Goal: Information Seeking & Learning: Learn about a topic

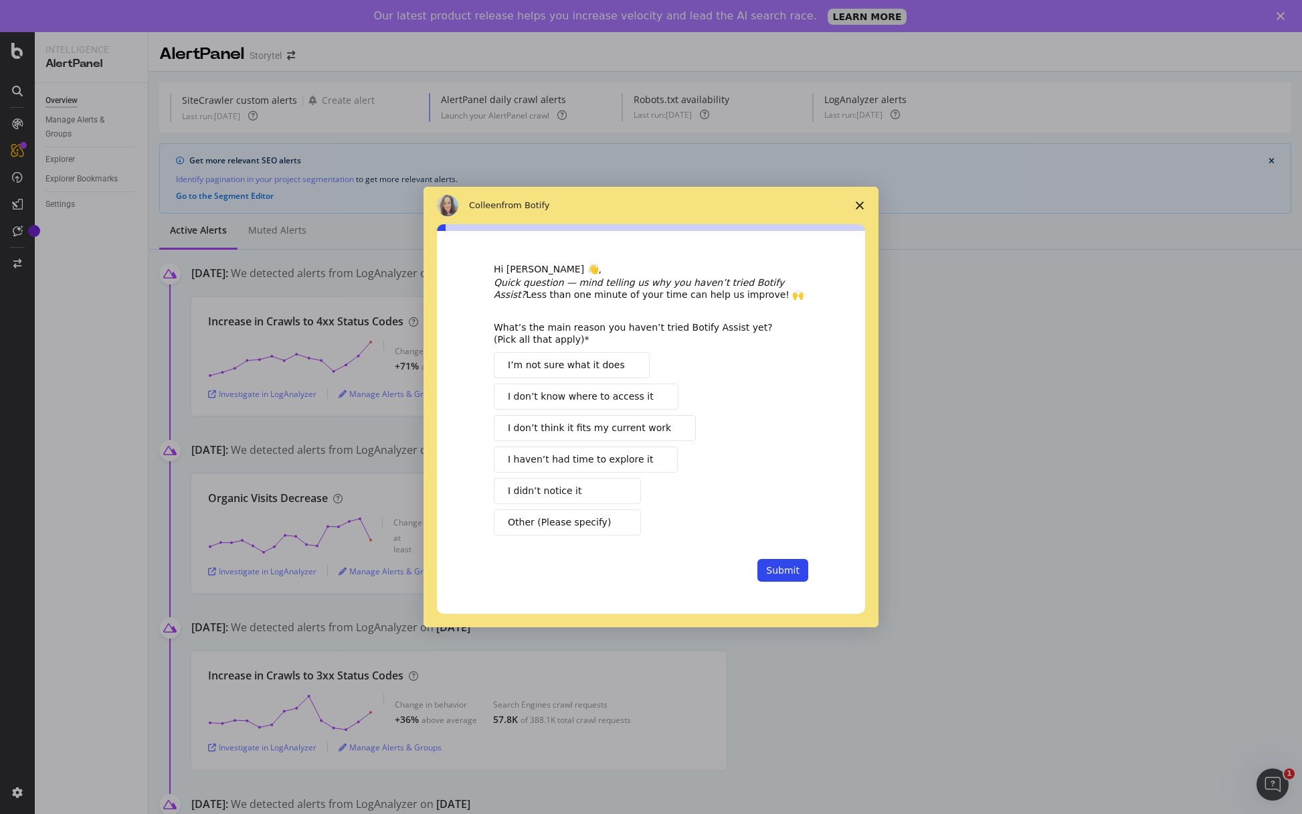
click at [864, 204] on span "Close survey" at bounding box center [859, 205] width 37 height 37
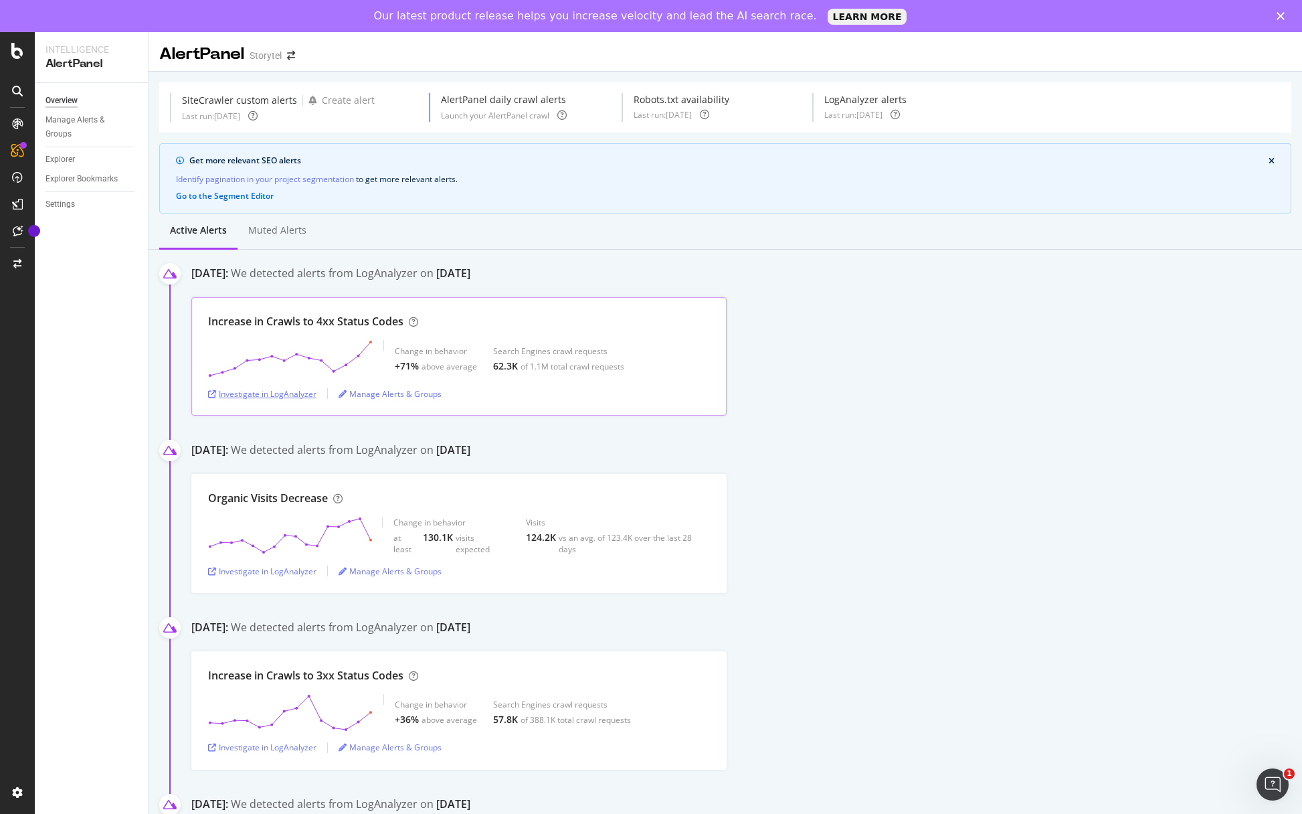
click at [288, 393] on div "Investigate in LogAnalyzer" at bounding box center [262, 393] width 108 height 11
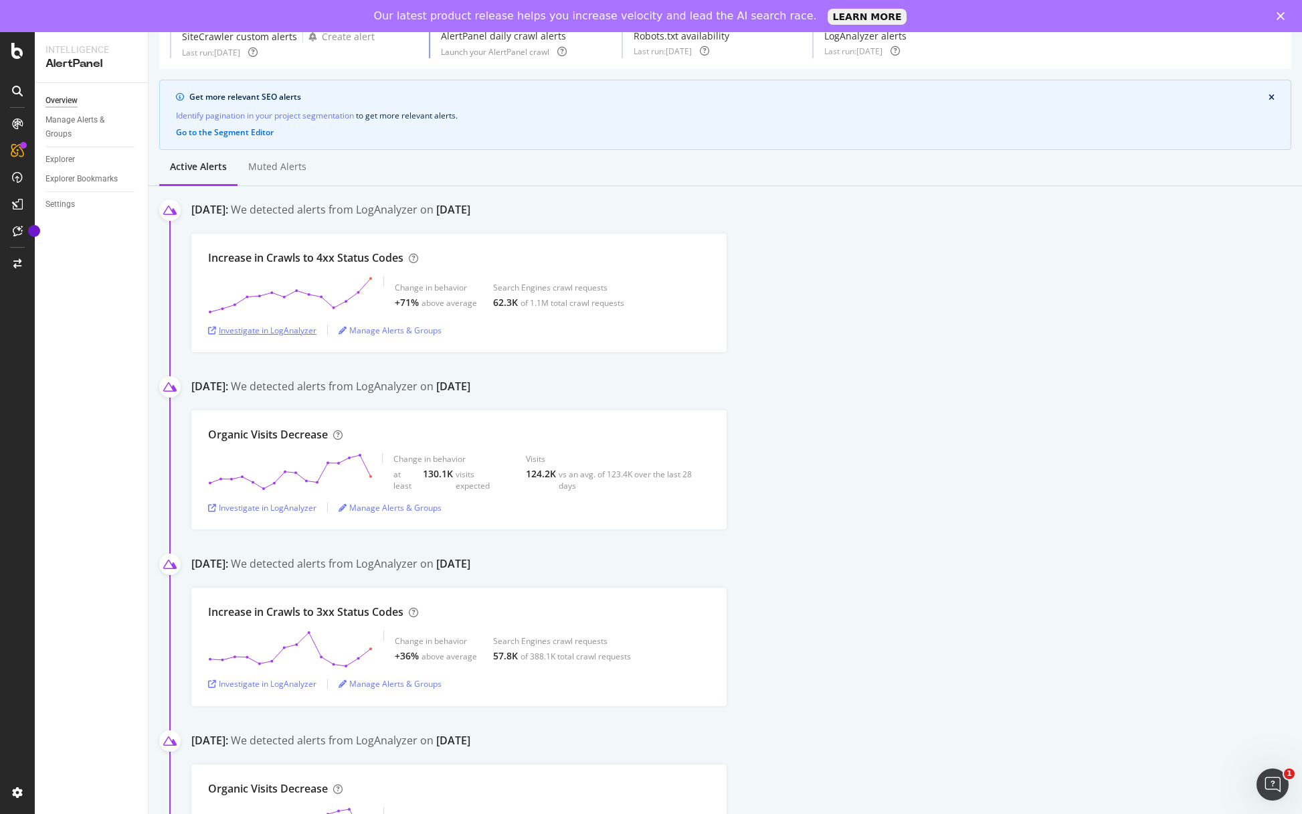
scroll to position [69, 0]
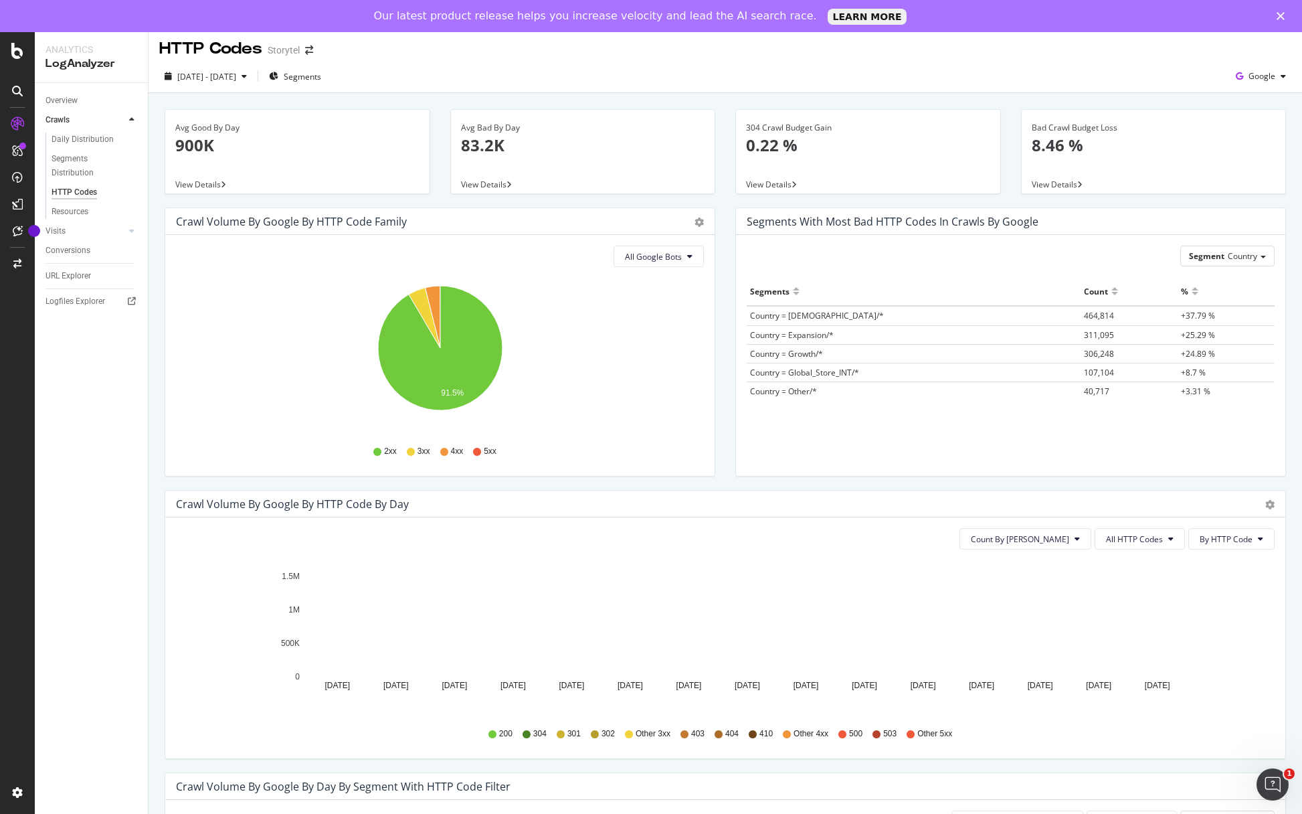
scroll to position [11, 0]
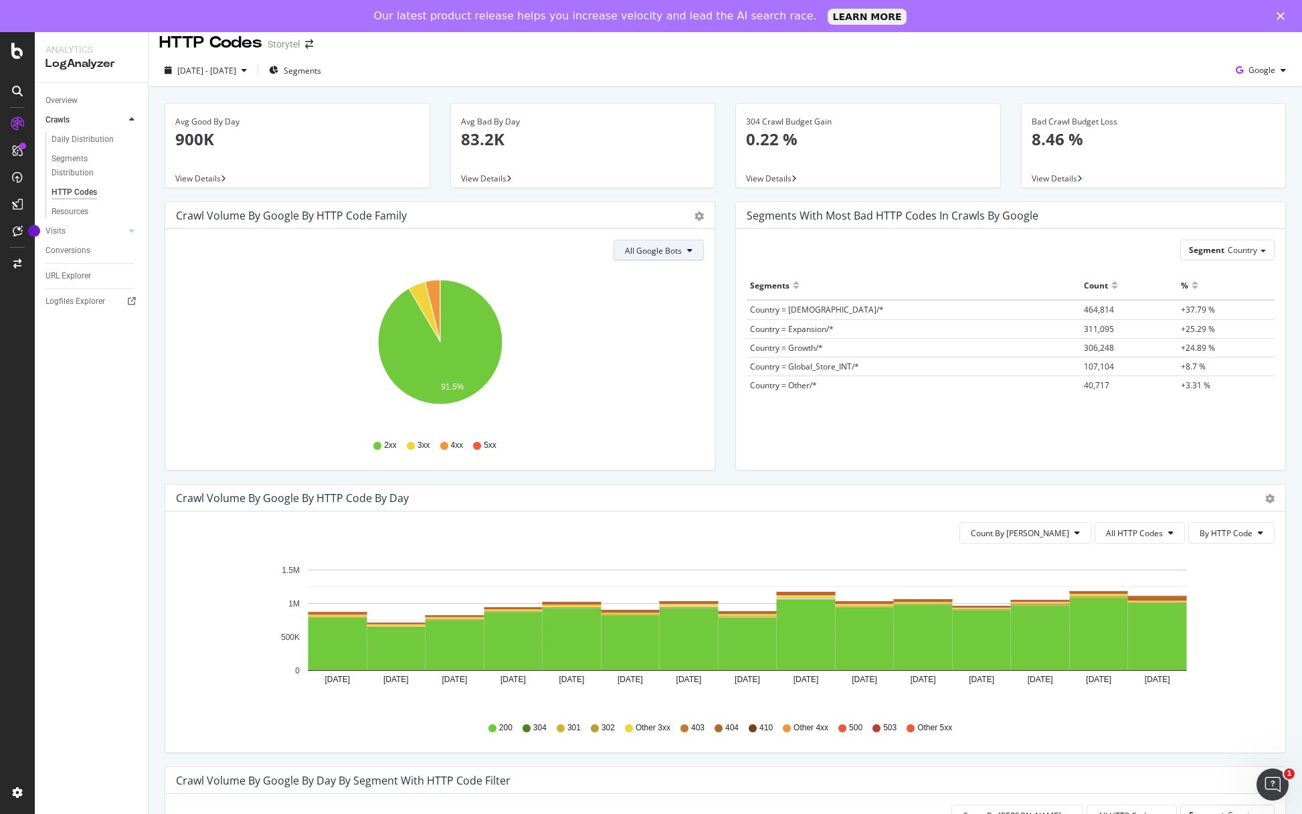
click at [671, 253] on span "All Google Bots" at bounding box center [653, 250] width 57 height 11
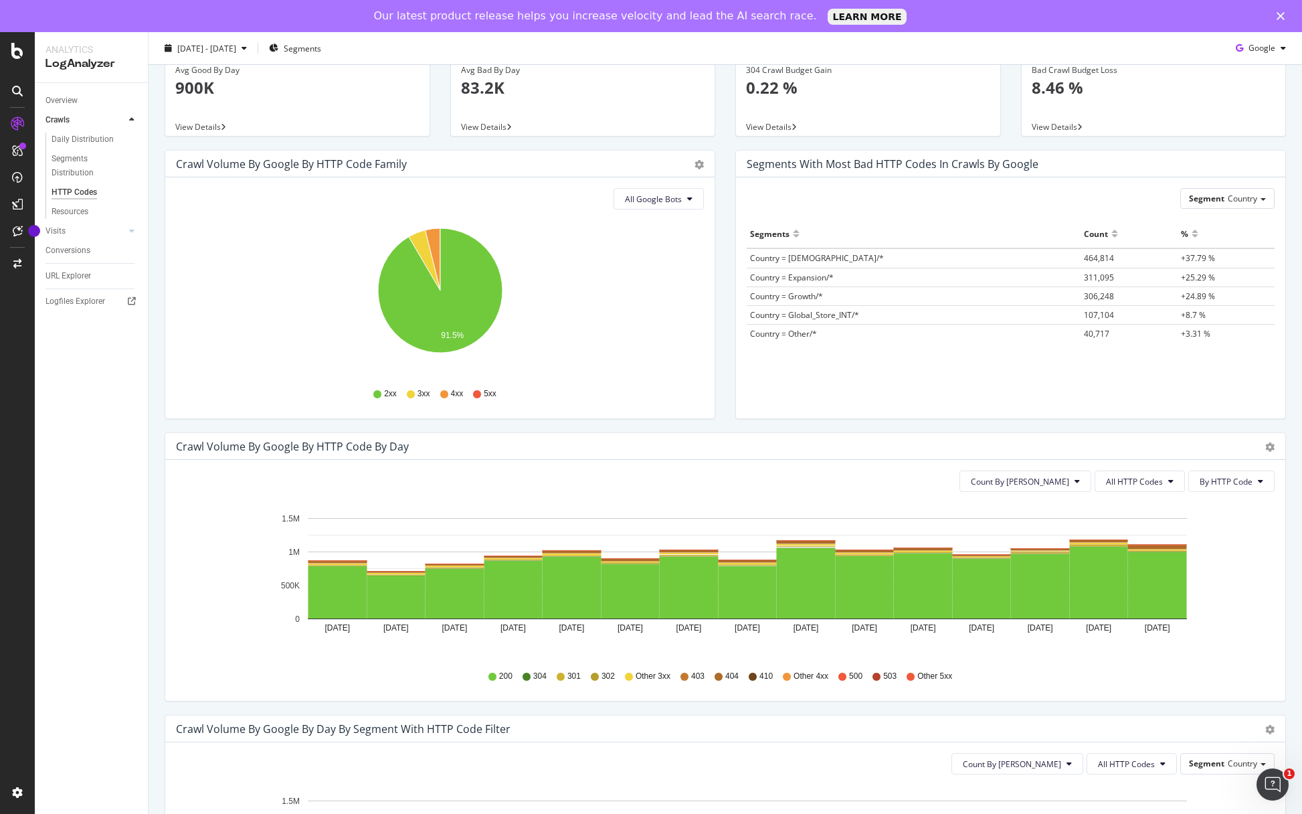
scroll to position [64, 0]
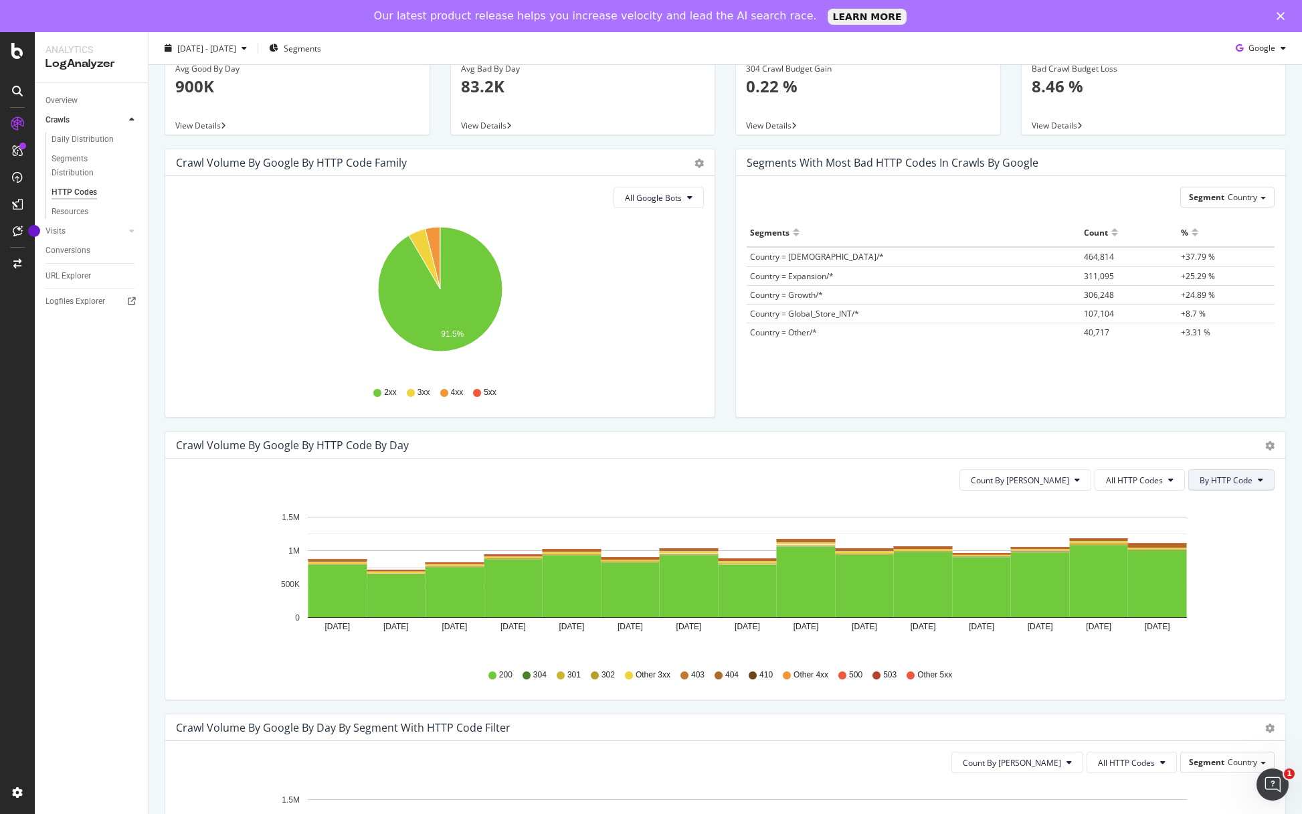
click at [1244, 481] on span "By HTTP Code" at bounding box center [1226, 479] width 53 height 11
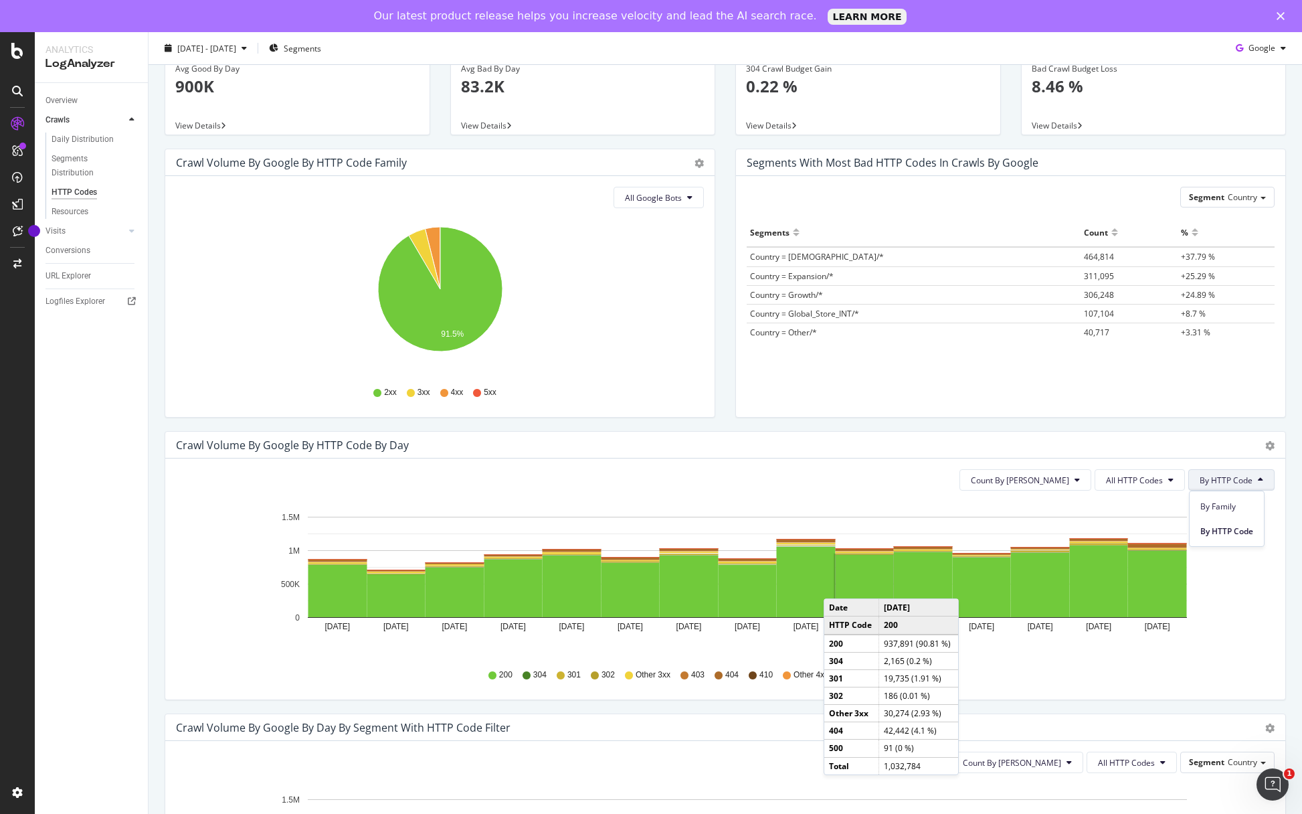
click at [222, 656] on icon "[DATE] [DATE] [DATE] [DATE] [DATE] [DATE] [DATE] [DATE] [DATE] [DATE] [DATE] [D…" at bounding box center [725, 578] width 1099 height 155
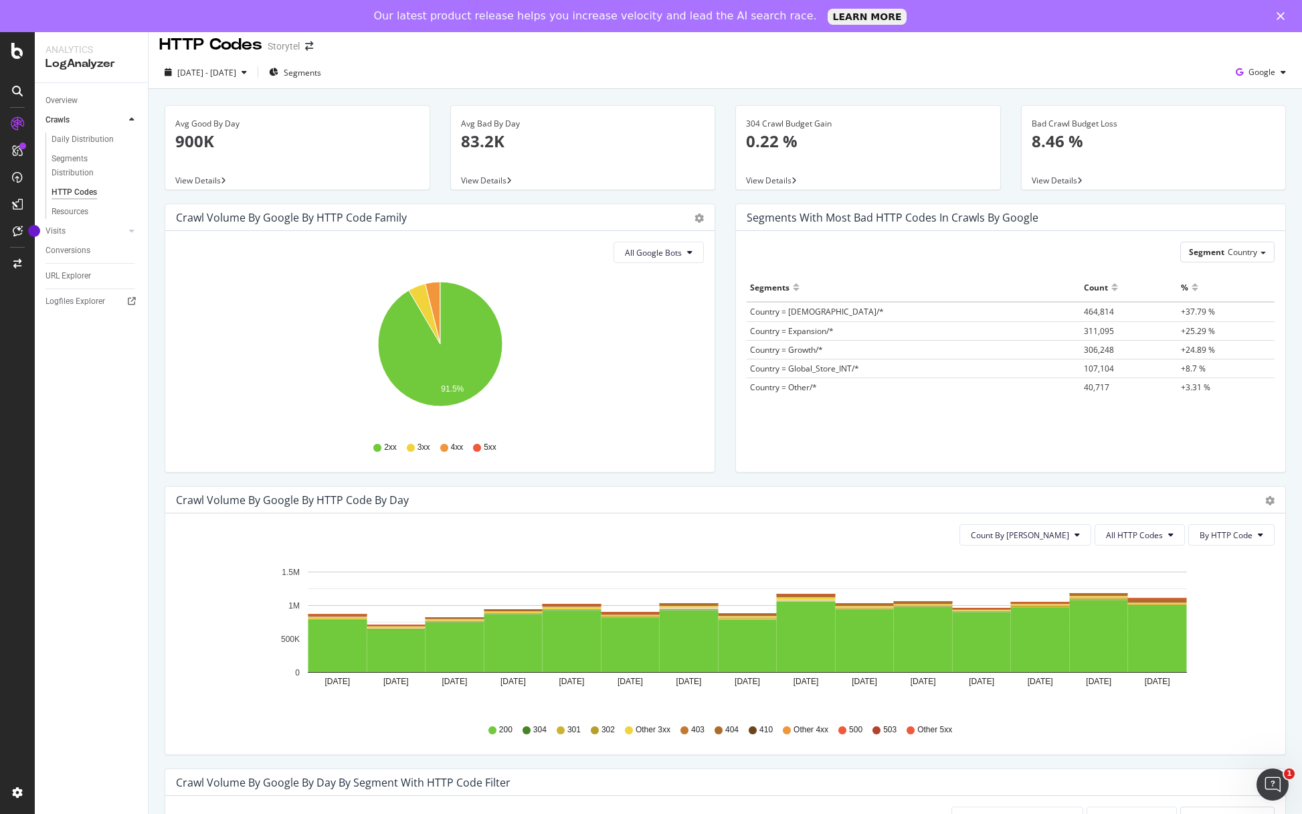
scroll to position [0, 0]
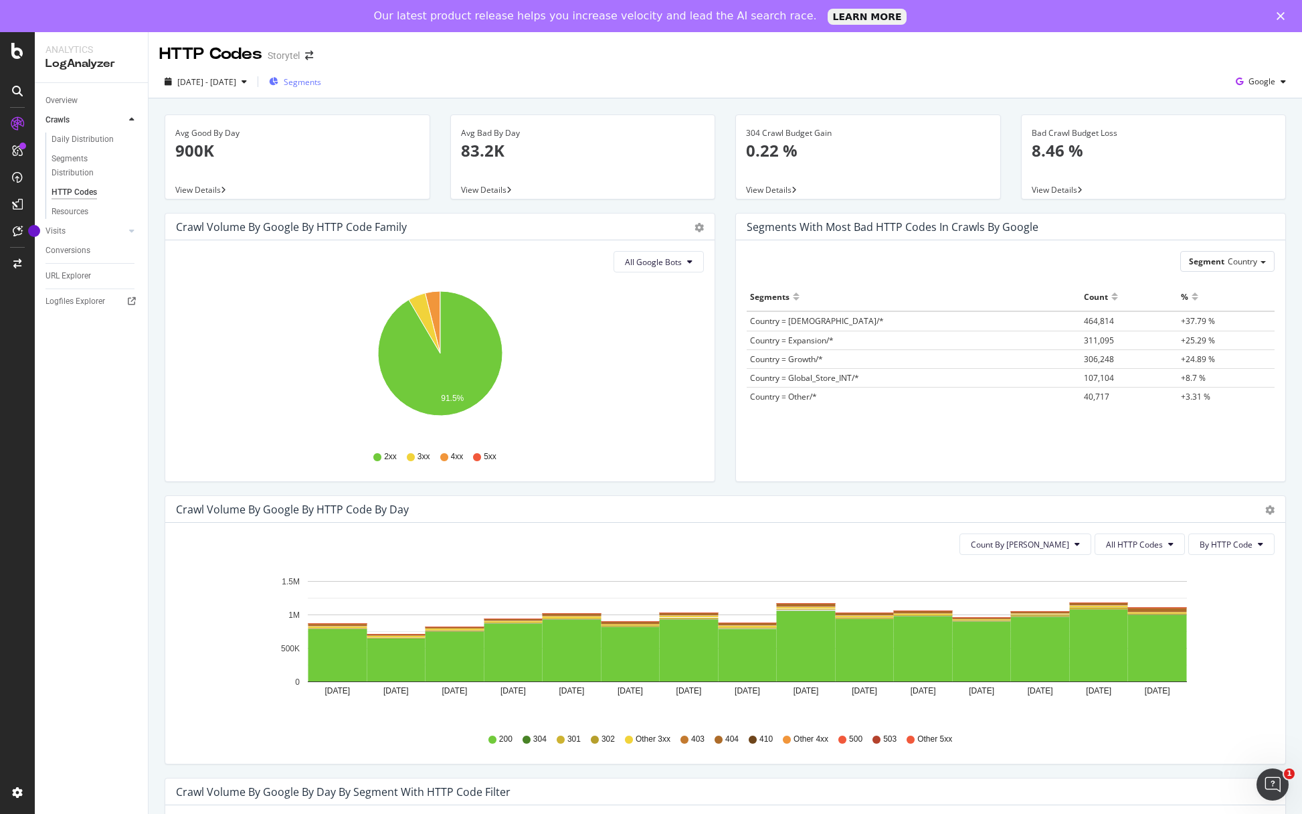
click at [321, 82] on span "Segments" at bounding box center [302, 81] width 37 height 11
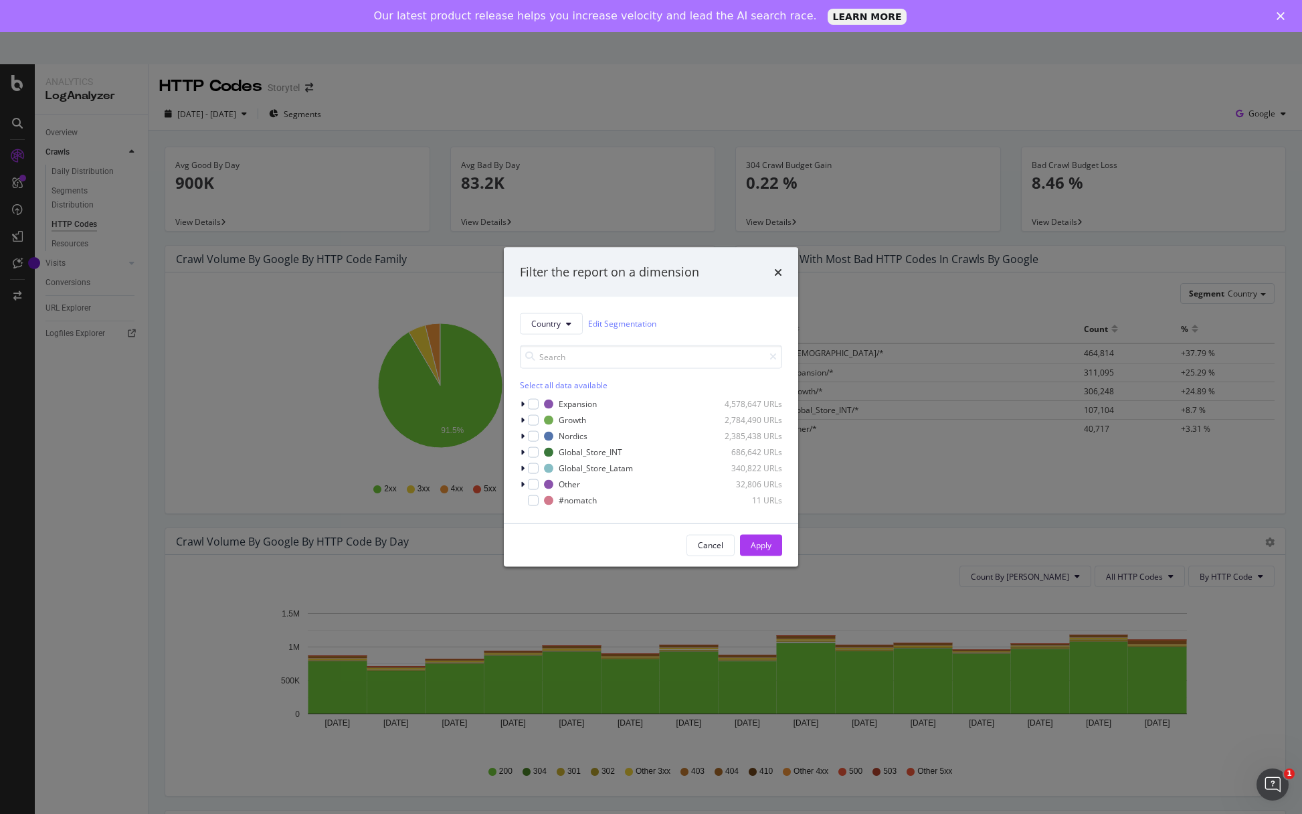
click at [774, 221] on div "Filter the report on a dimension Country Edit Segmentation Select all data avai…" at bounding box center [651, 407] width 1302 height 814
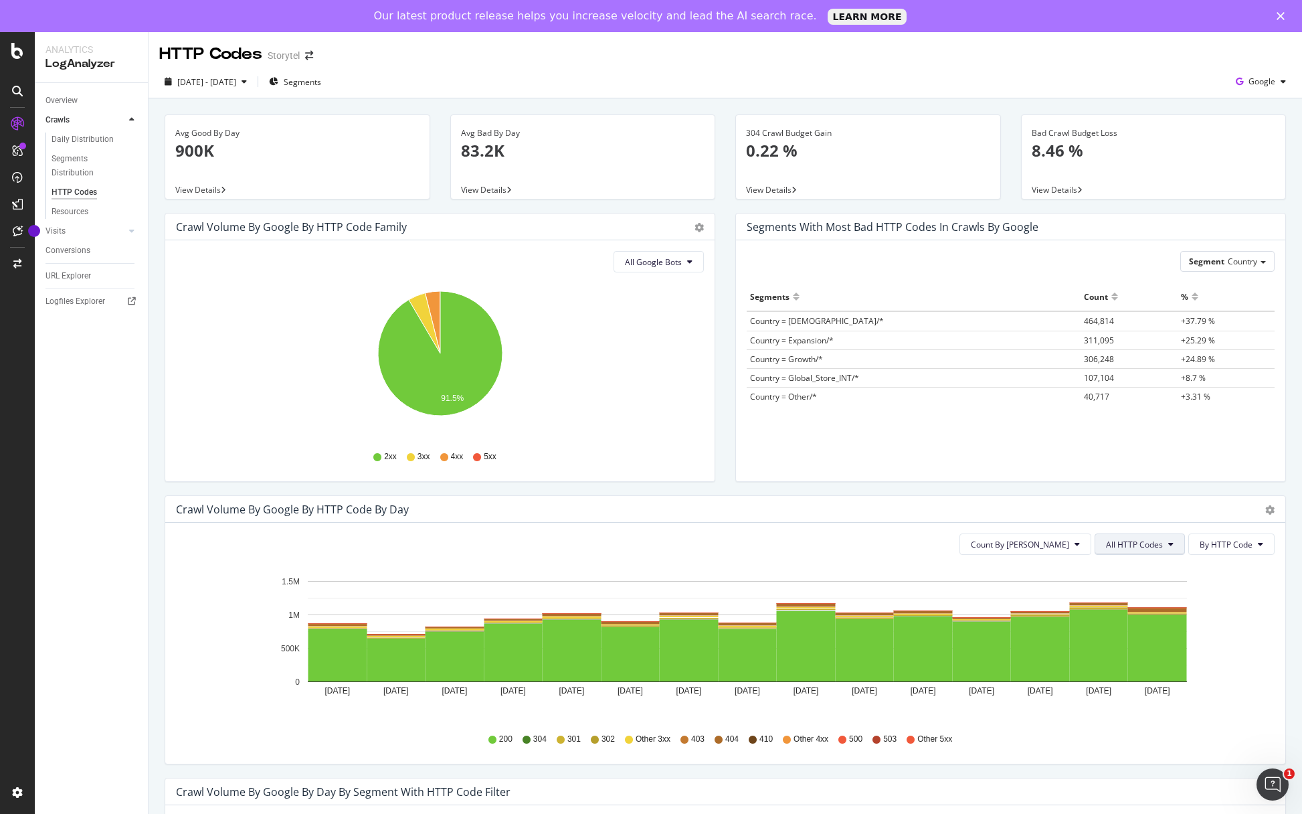
click at [1156, 546] on span "All HTTP Codes" at bounding box center [1134, 544] width 57 height 11
click at [1148, 666] on span "4xx family" at bounding box center [1142, 670] width 68 height 12
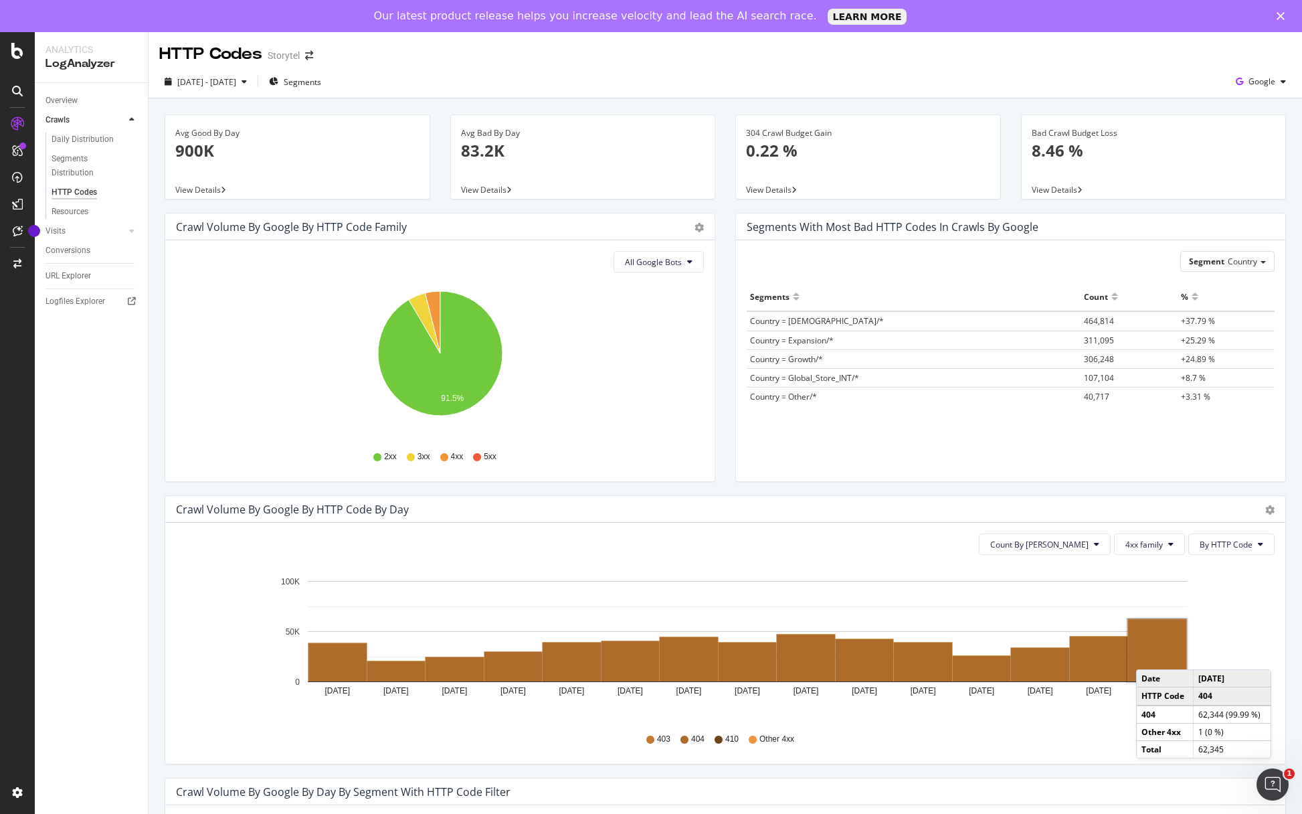
click at [1149, 656] on rect "A chart." at bounding box center [1157, 650] width 59 height 62
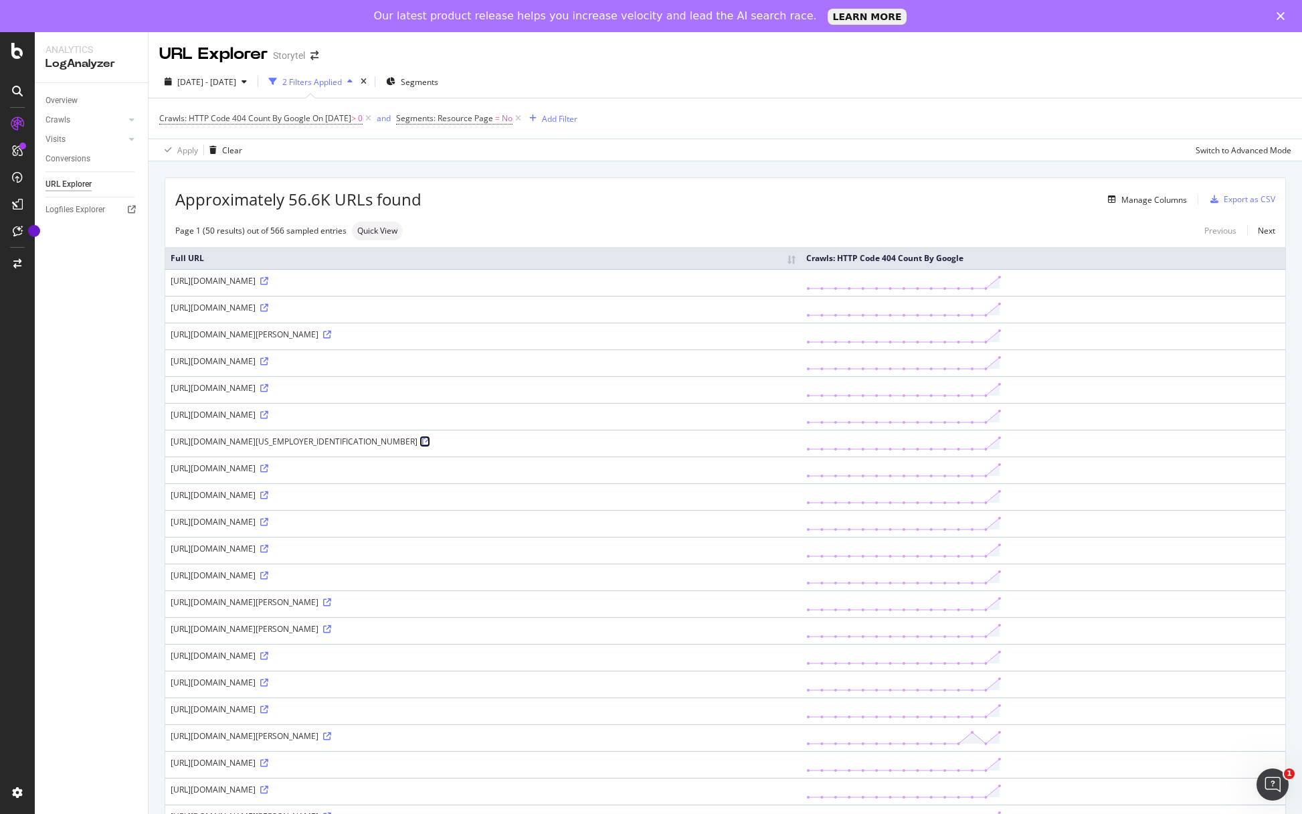
click at [430, 446] on icon at bounding box center [426, 442] width 8 height 8
click at [268, 389] on icon at bounding box center [264, 388] width 8 height 8
click at [1273, 150] on div "Switch to Advanced Mode" at bounding box center [1244, 147] width 96 height 11
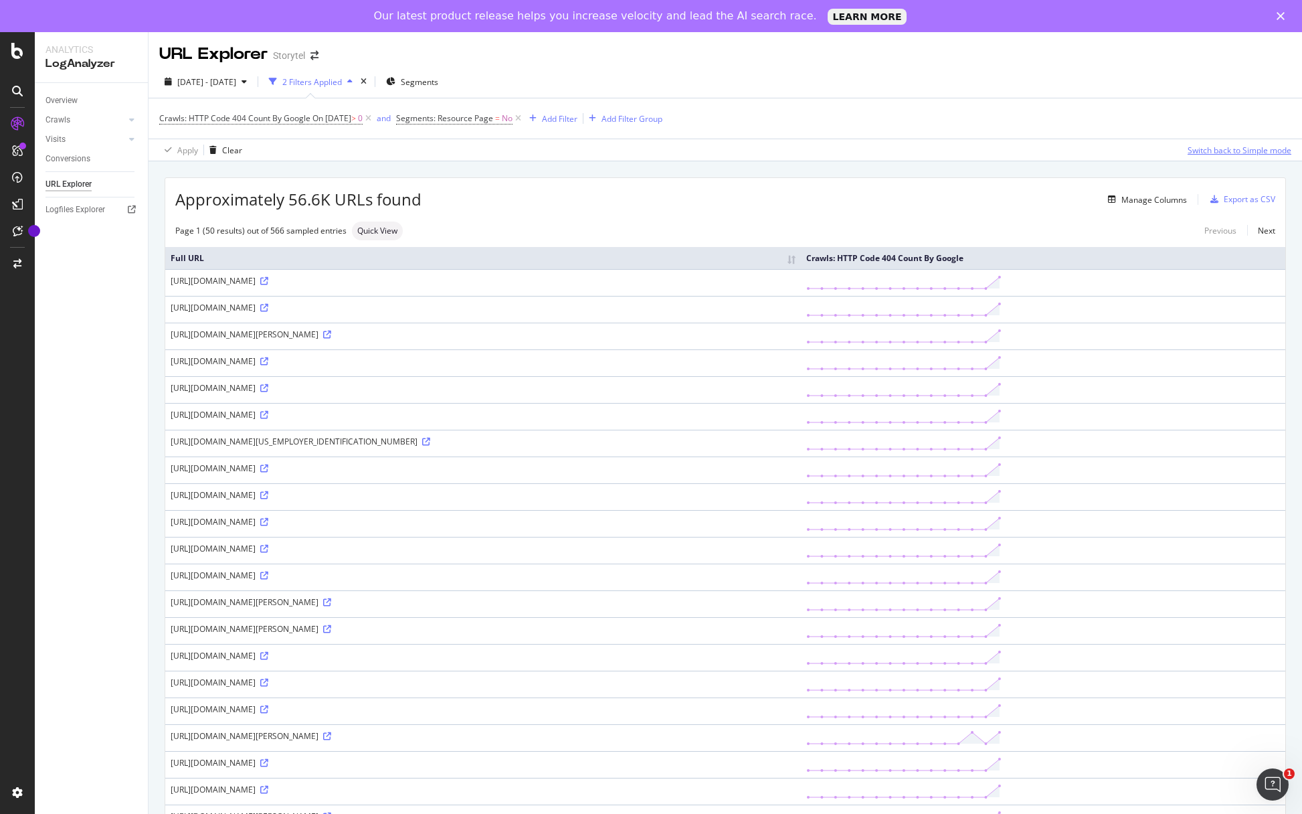
click at [1243, 153] on div "Switch back to Simple mode" at bounding box center [1240, 150] width 104 height 11
click at [1243, 153] on div "Switch to Advanced Mode" at bounding box center [1244, 150] width 96 height 11
click at [1243, 153] on div "Switch back to Simple mode" at bounding box center [1240, 150] width 104 height 11
click at [1117, 203] on div "Manage Columns" at bounding box center [1145, 199] width 84 height 15
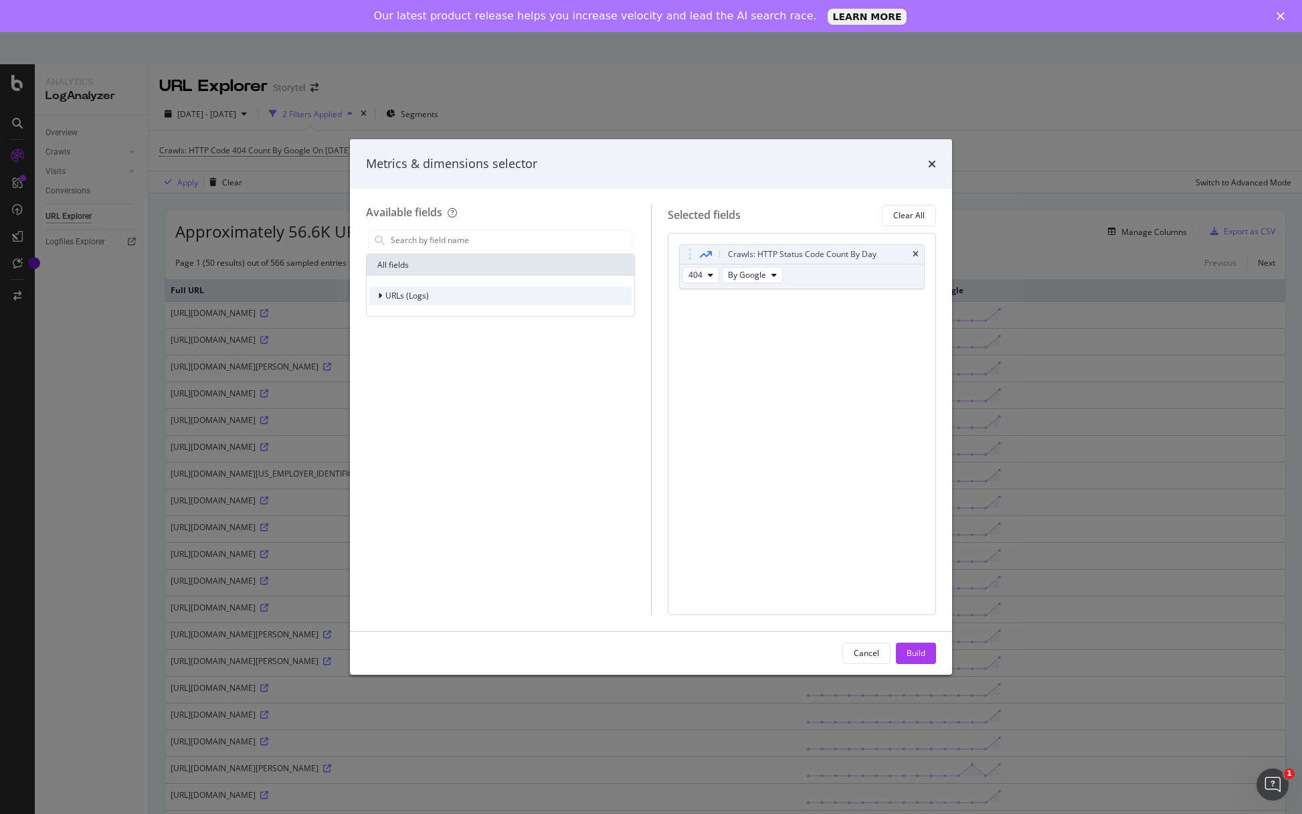
click at [385, 295] on span "URLs (Logs)" at bounding box center [406, 295] width 43 height 11
click at [409, 314] on span "URL Scheme" at bounding box center [416, 313] width 47 height 11
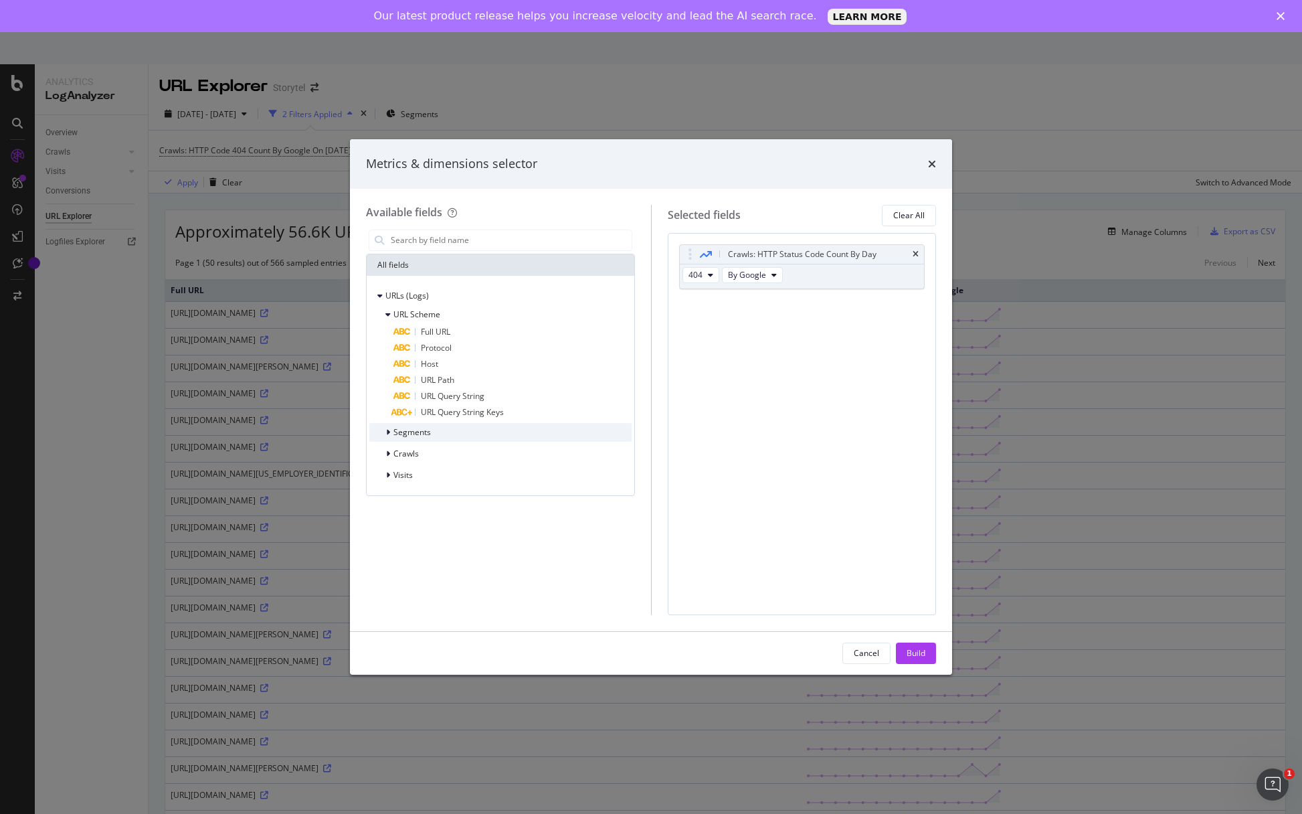
click at [424, 437] on span "Segments" at bounding box center [411, 431] width 37 height 11
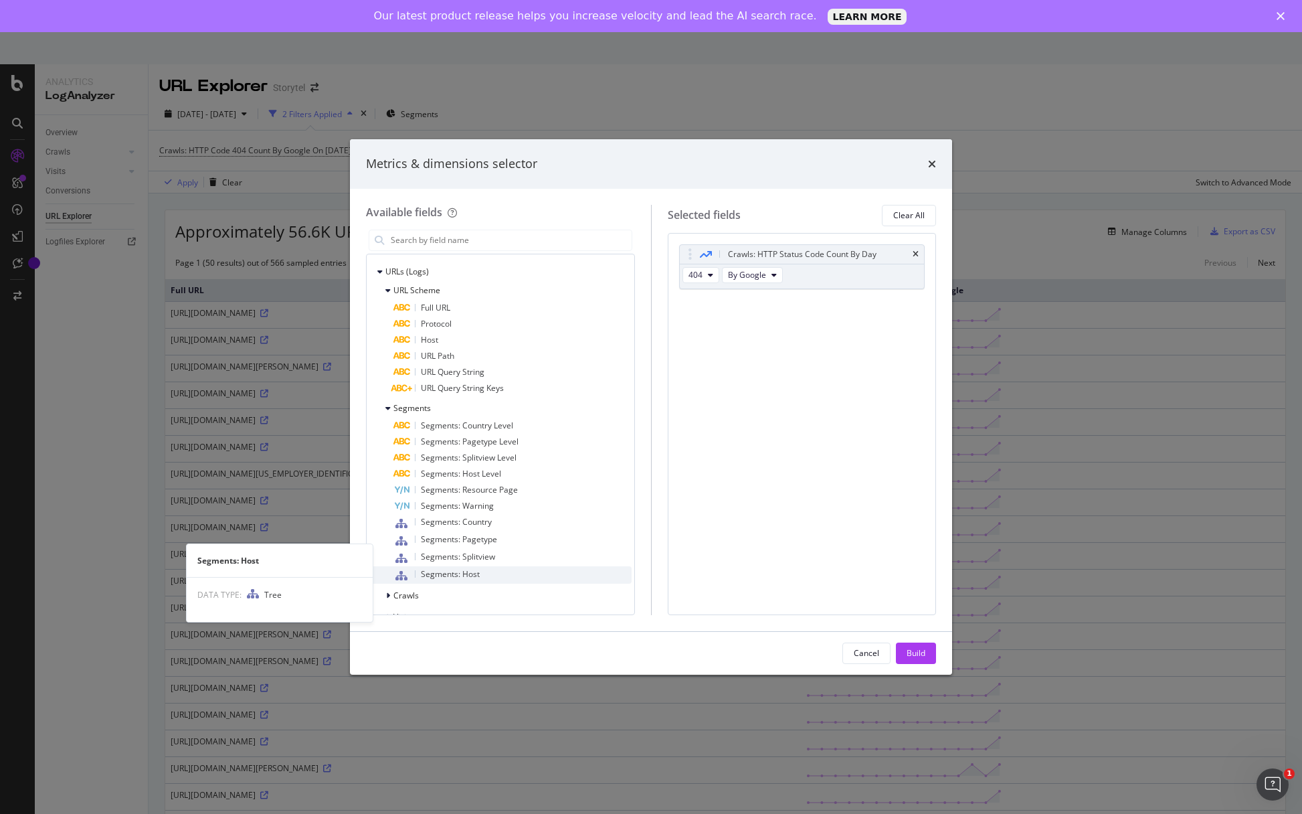
scroll to position [47, 0]
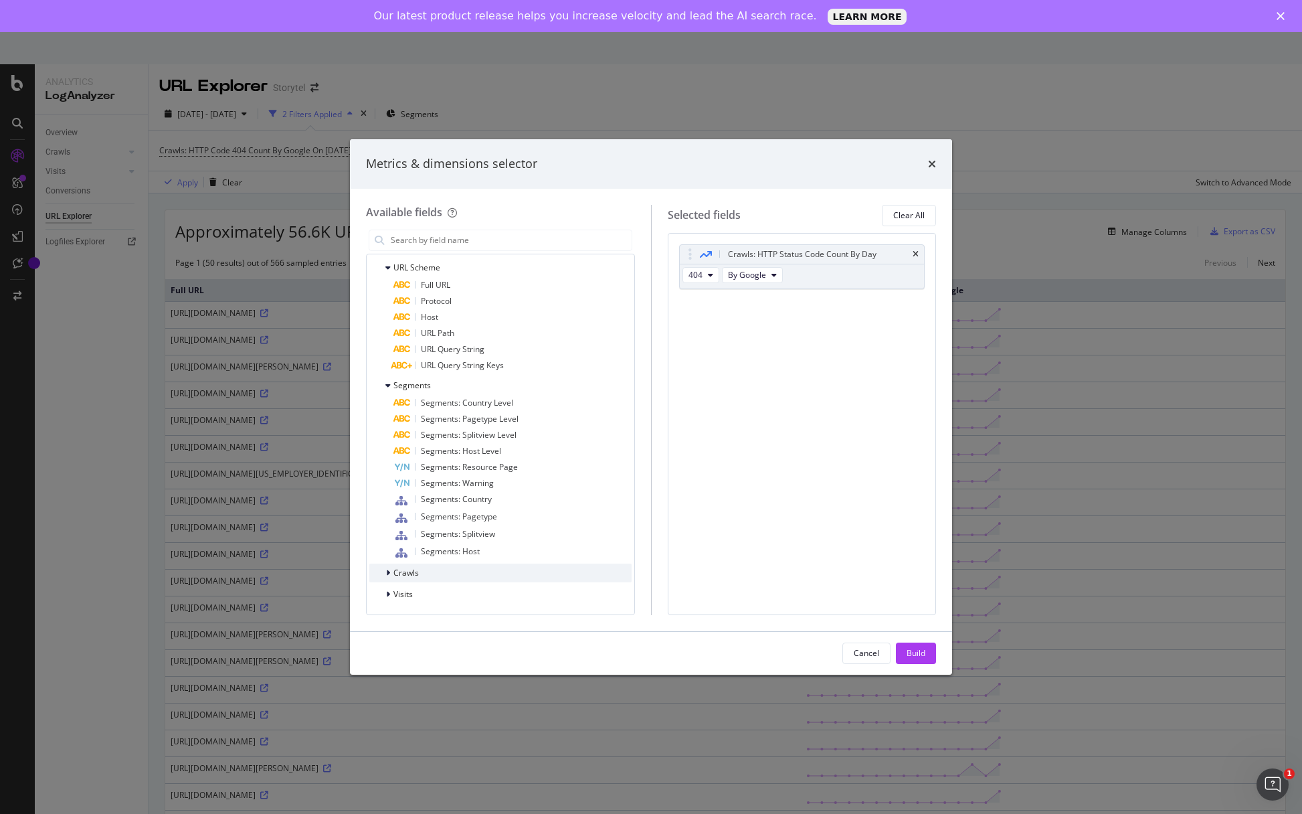
click at [453, 570] on div "Crawls" at bounding box center [500, 572] width 262 height 19
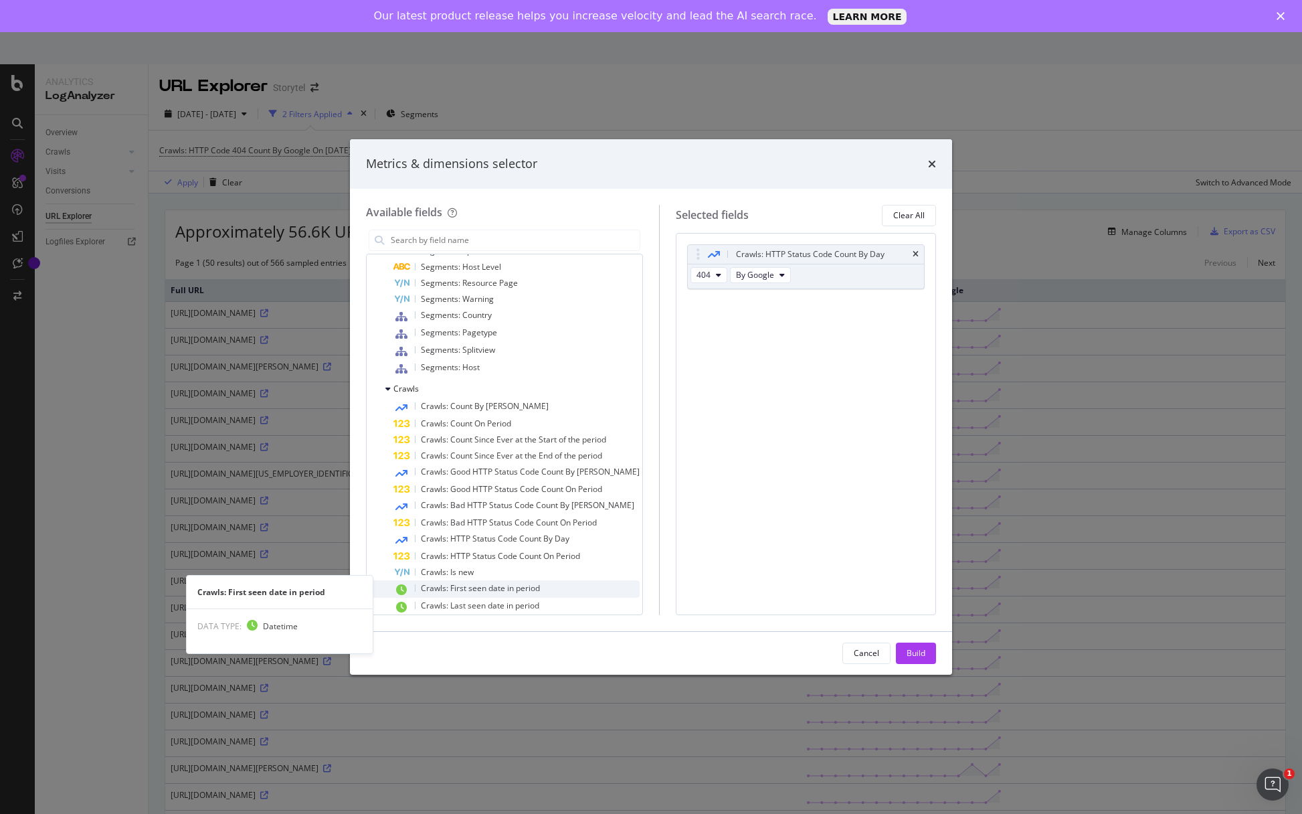
scroll to position [298, 0]
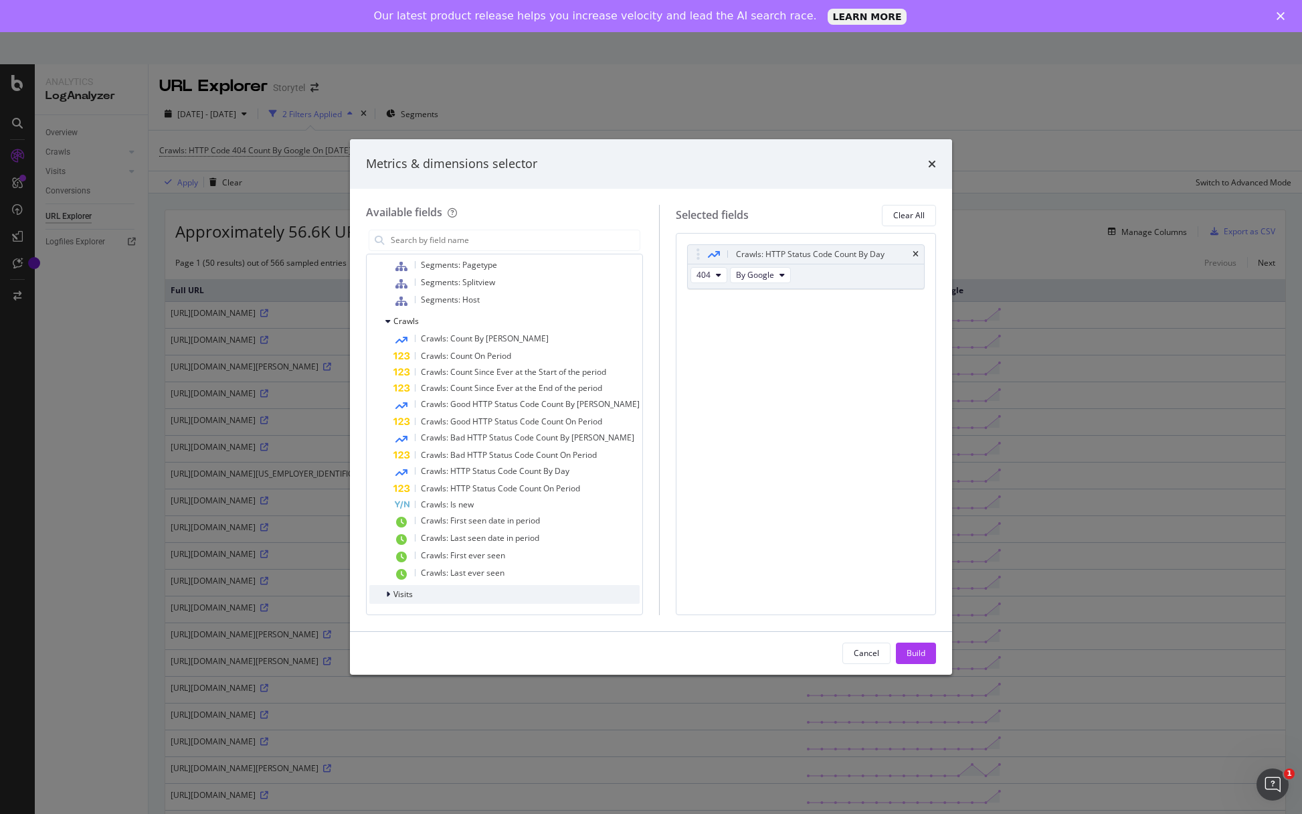
click at [459, 591] on div "Visits" at bounding box center [504, 594] width 270 height 19
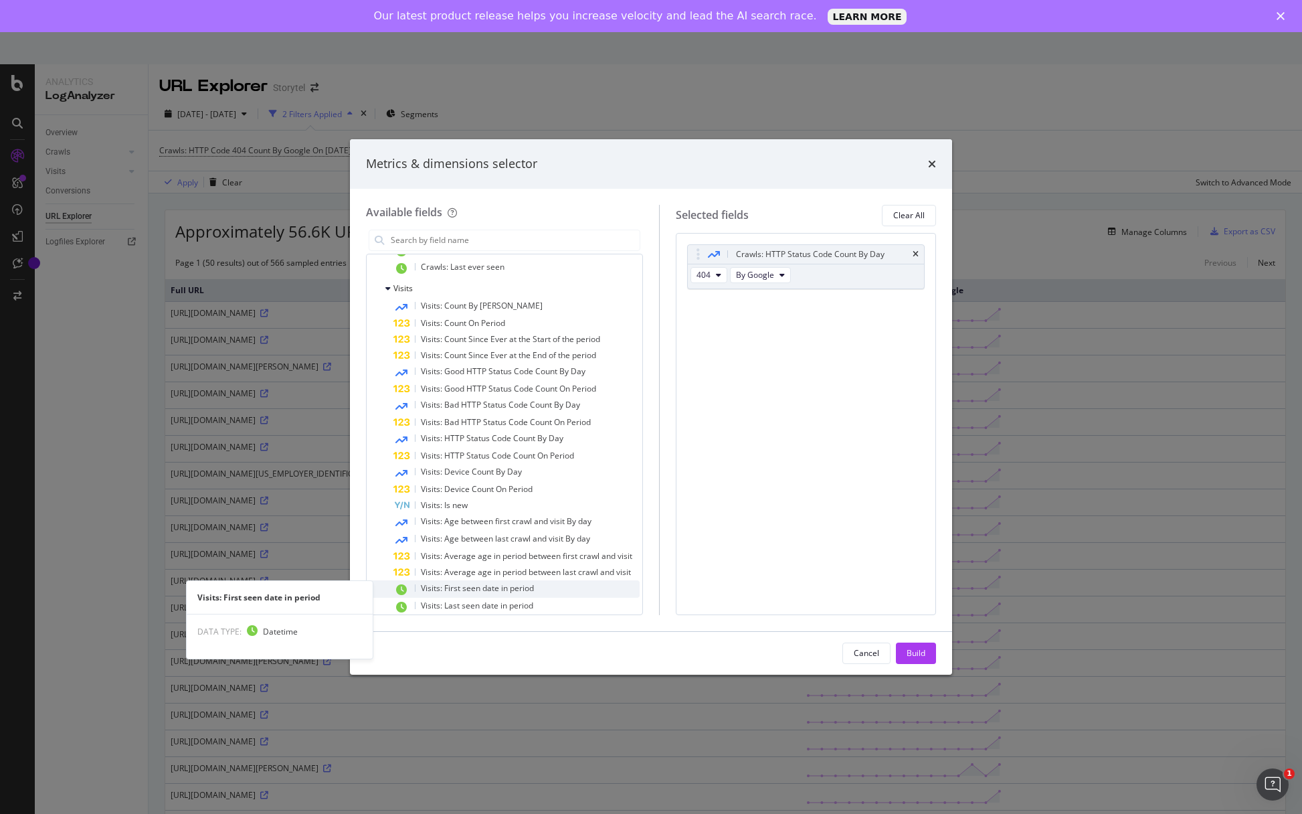
scroll to position [650, 0]
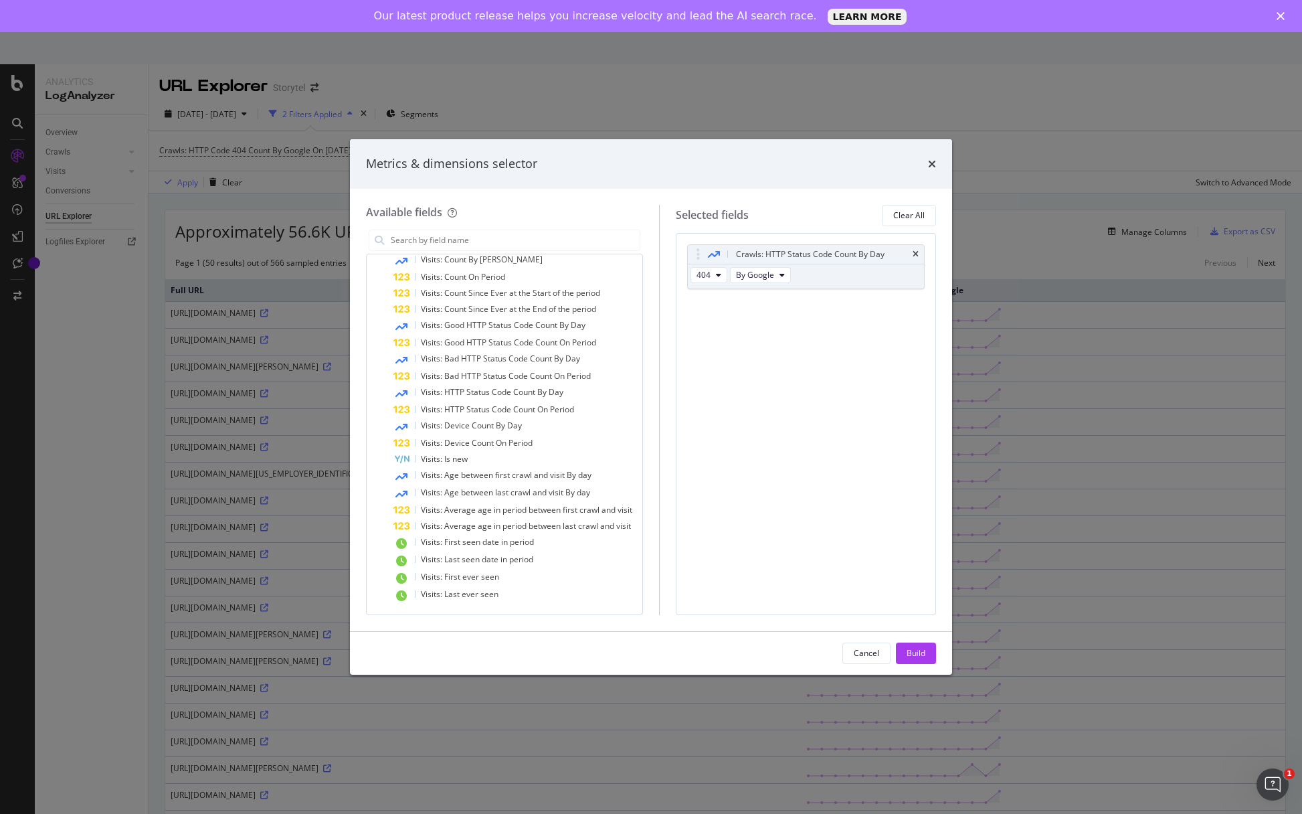
click at [993, 304] on div "Metrics & dimensions selector Available fields All fields URLs (Logs) URL Schem…" at bounding box center [651, 407] width 1302 height 814
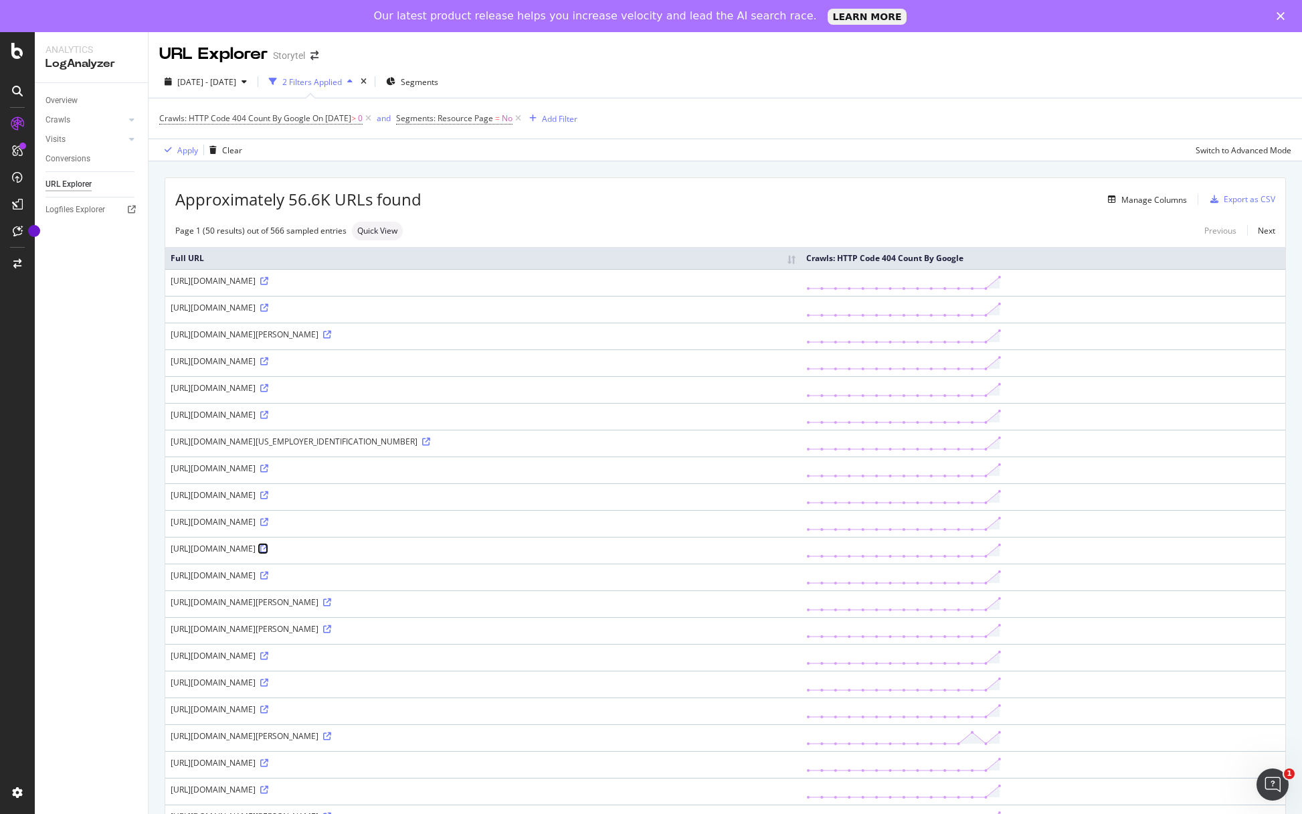
click at [268, 553] on icon at bounding box center [264, 549] width 8 height 8
